Goal: Information Seeking & Learning: Learn about a topic

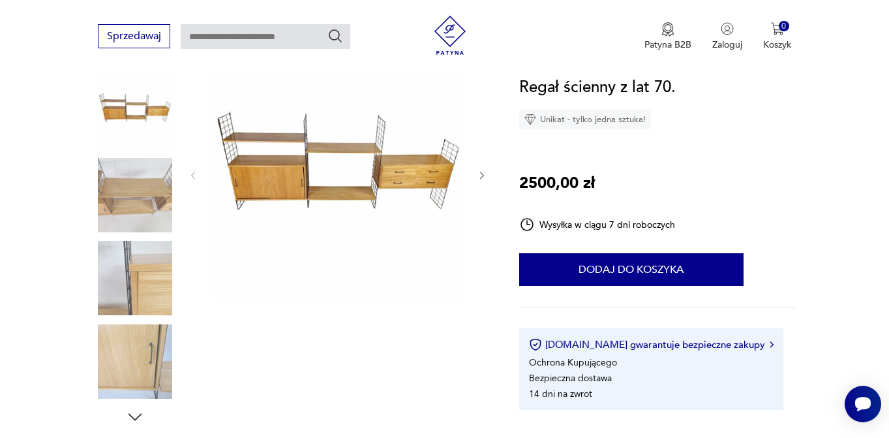
scroll to position [174, 0]
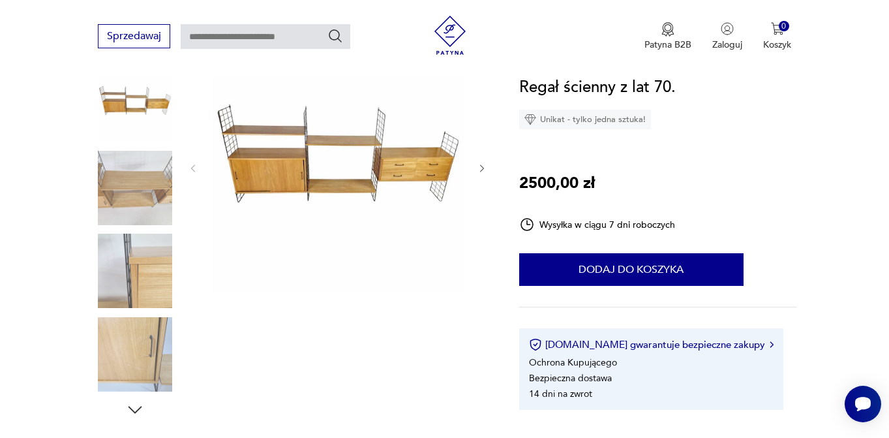
click at [478, 167] on icon "button" at bounding box center [482, 168] width 11 height 11
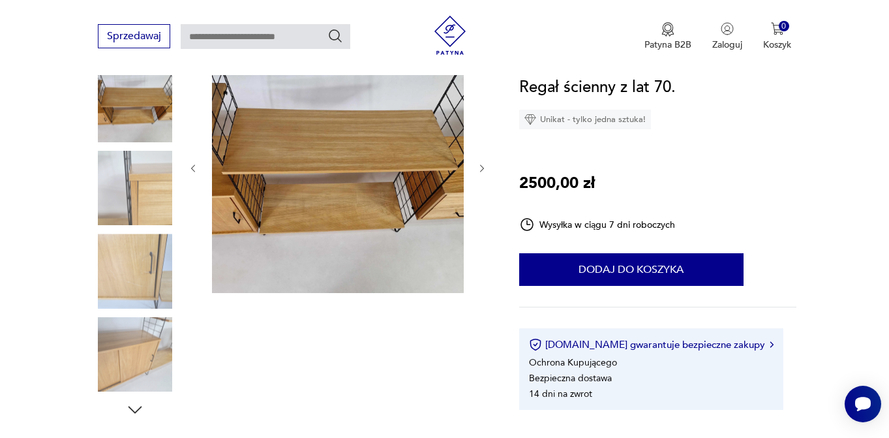
click at [478, 168] on icon "button" at bounding box center [482, 168] width 11 height 11
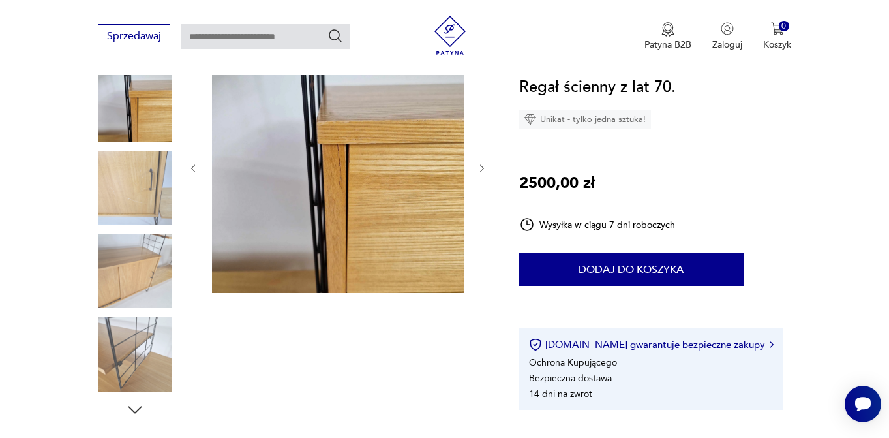
click at [478, 168] on icon "button" at bounding box center [482, 168] width 11 height 11
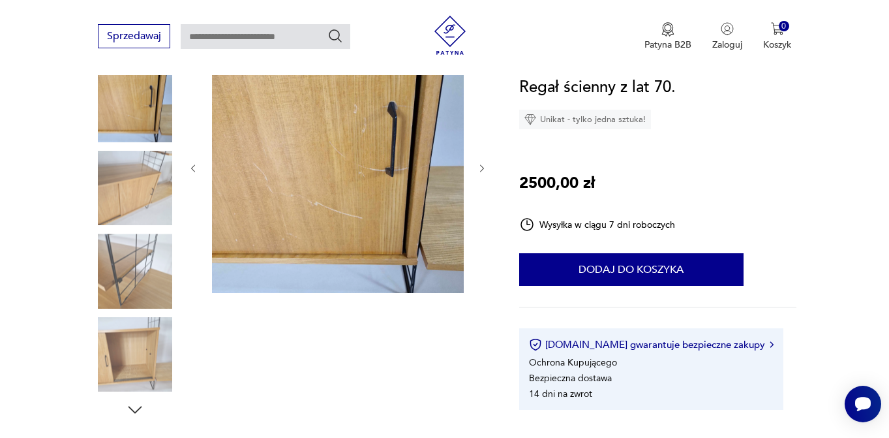
click at [479, 170] on icon "button" at bounding box center [482, 168] width 11 height 11
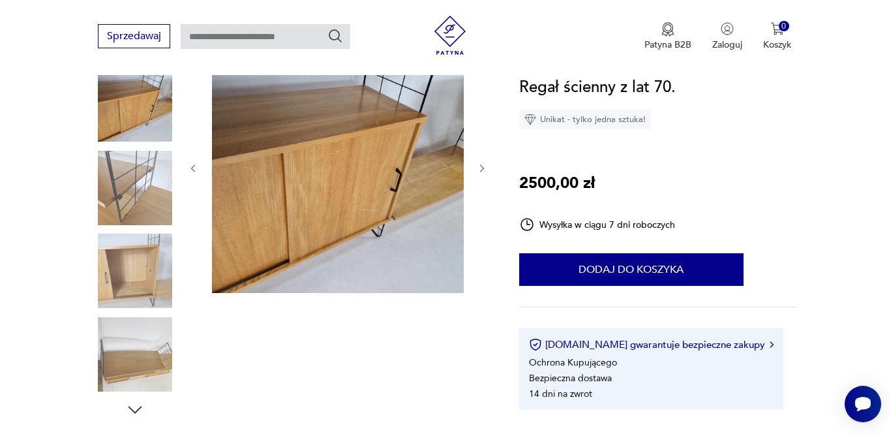
click at [479, 170] on icon "button" at bounding box center [482, 168] width 11 height 11
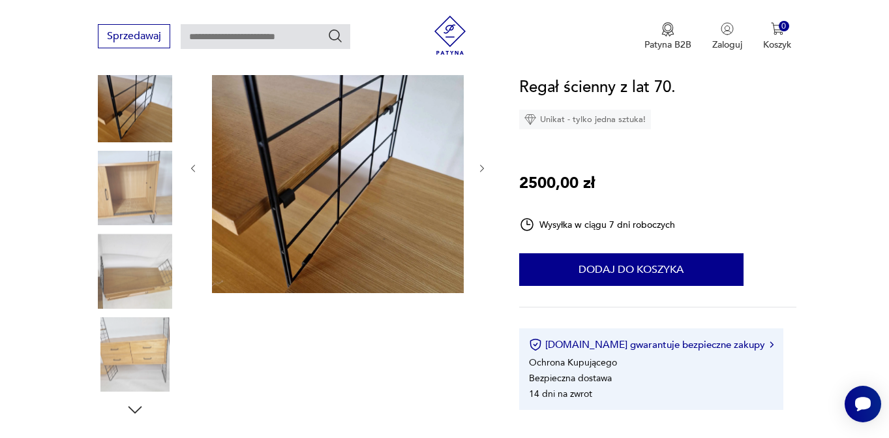
click at [479, 170] on icon "button" at bounding box center [482, 168] width 11 height 11
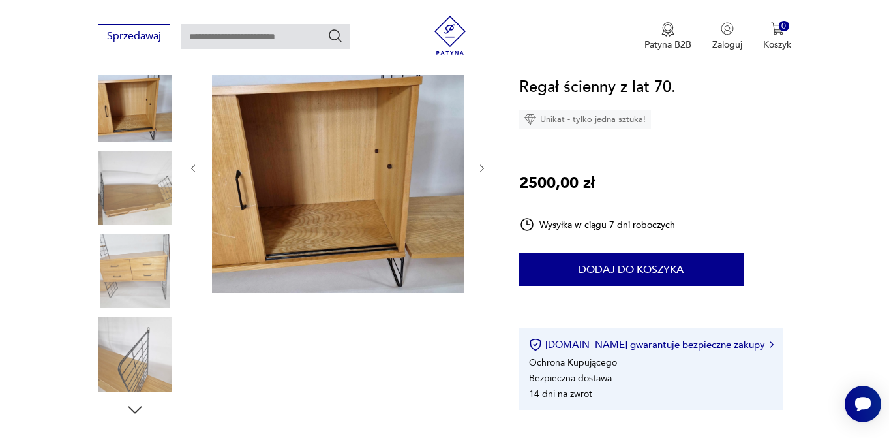
click at [479, 171] on icon "button" at bounding box center [482, 168] width 11 height 11
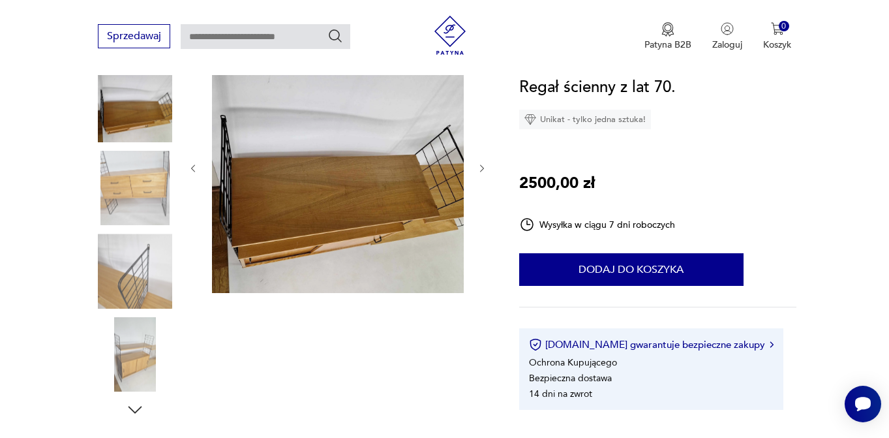
click at [479, 171] on icon "button" at bounding box center [482, 168] width 11 height 11
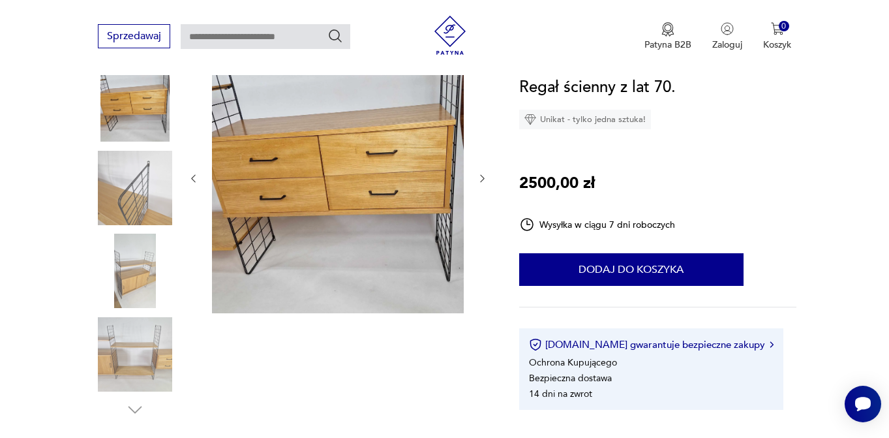
click at [479, 171] on div at bounding box center [338, 178] width 300 height 275
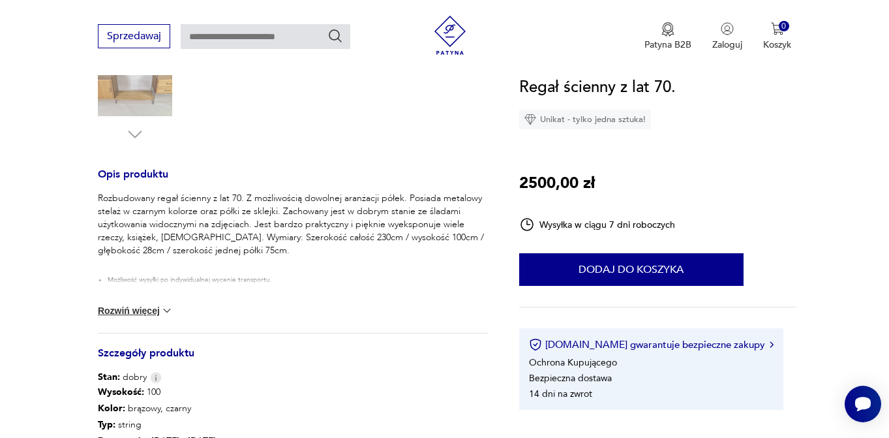
scroll to position [74, 0]
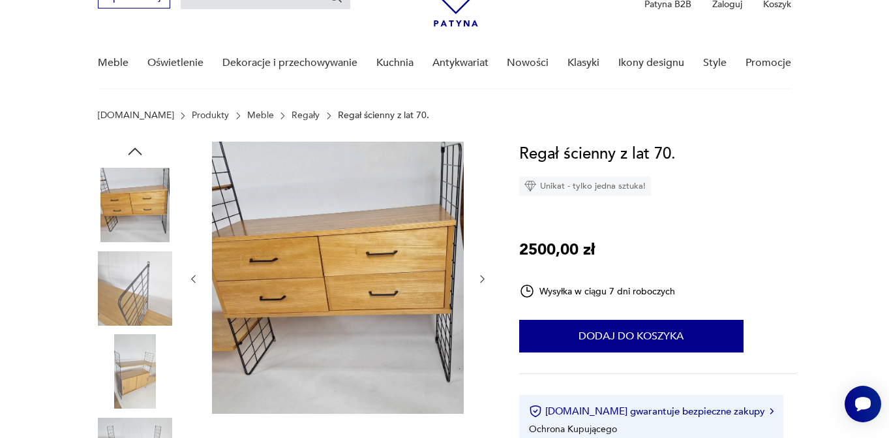
click at [135, 148] on icon "button" at bounding box center [135, 150] width 14 height 7
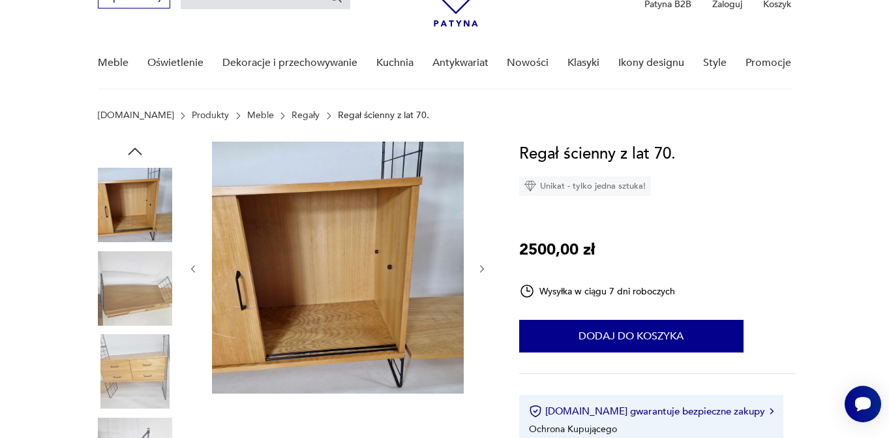
click at [135, 148] on icon "button" at bounding box center [135, 150] width 14 height 7
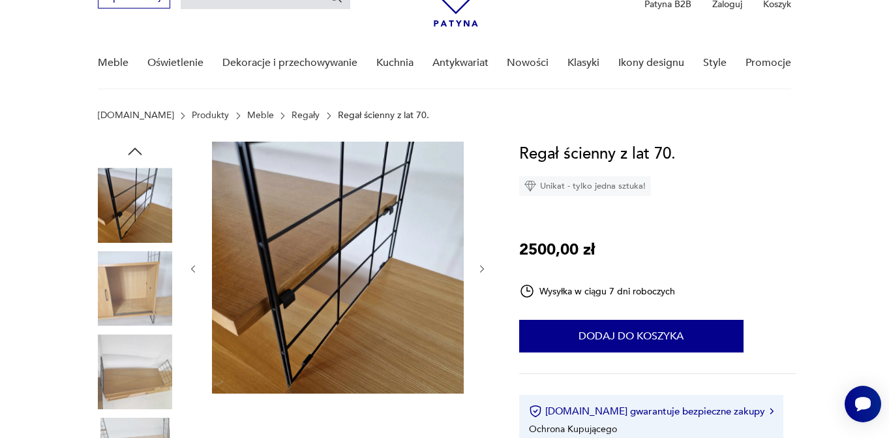
click at [135, 148] on icon "button" at bounding box center [135, 150] width 14 height 7
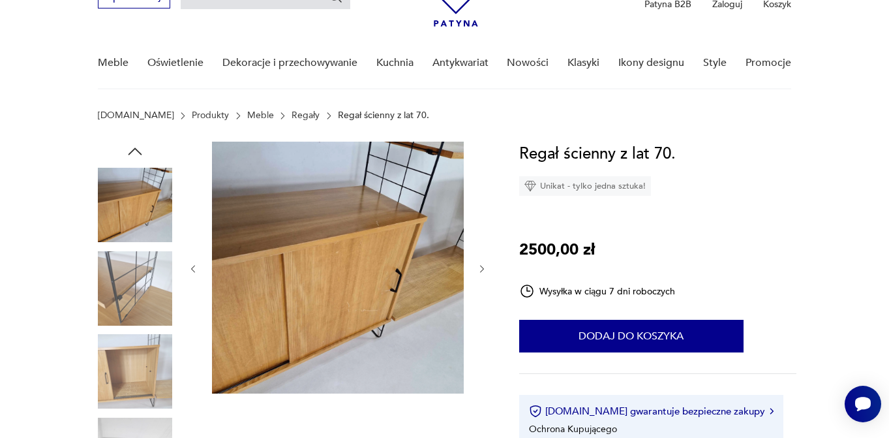
click at [135, 147] on icon "button" at bounding box center [135, 150] width 14 height 7
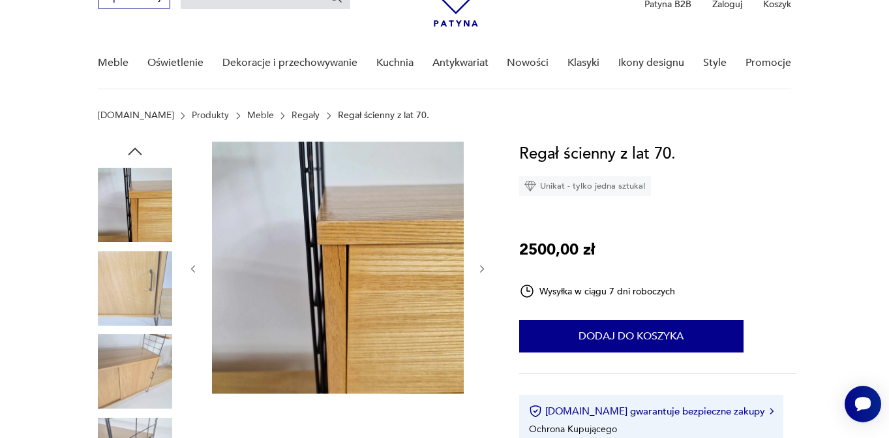
click at [135, 147] on icon "button" at bounding box center [135, 150] width 14 height 7
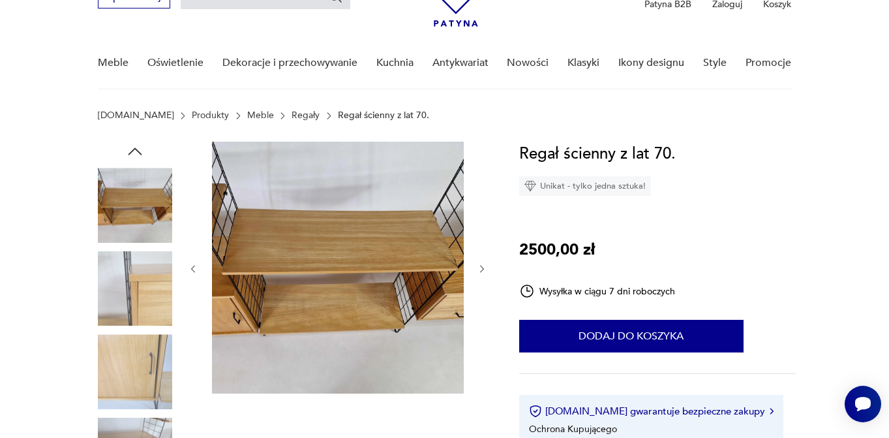
click at [135, 152] on icon "button" at bounding box center [135, 151] width 20 height 20
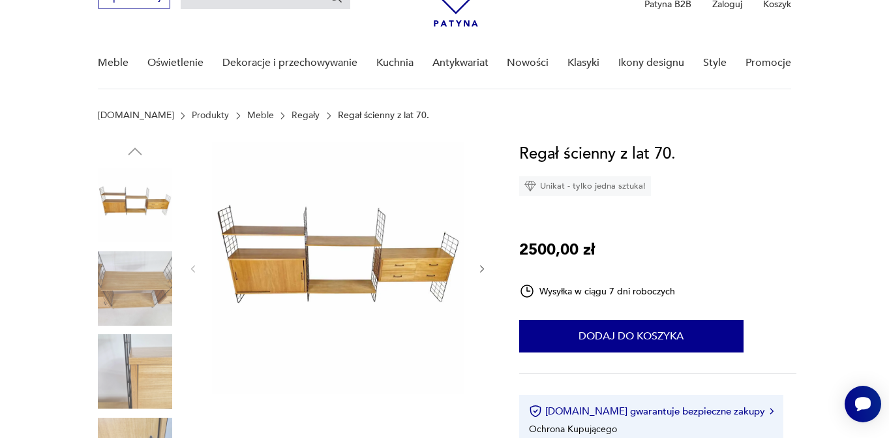
click at [134, 188] on img at bounding box center [135, 205] width 74 height 74
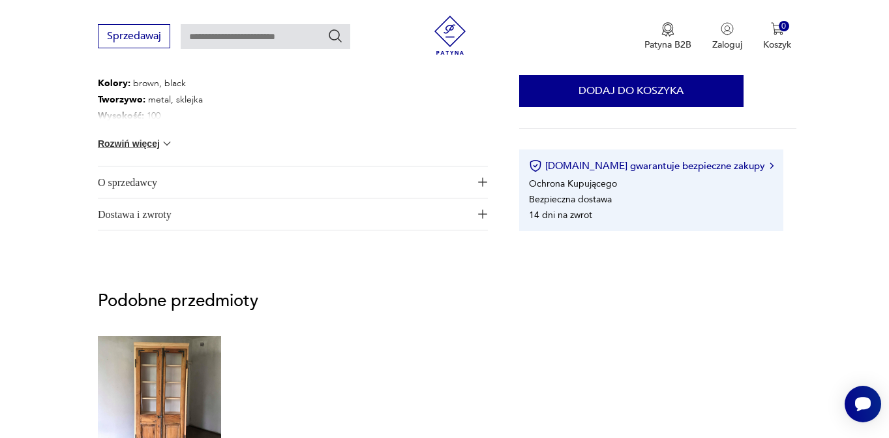
scroll to position [1004, 0]
